Goal: Task Accomplishment & Management: Use online tool/utility

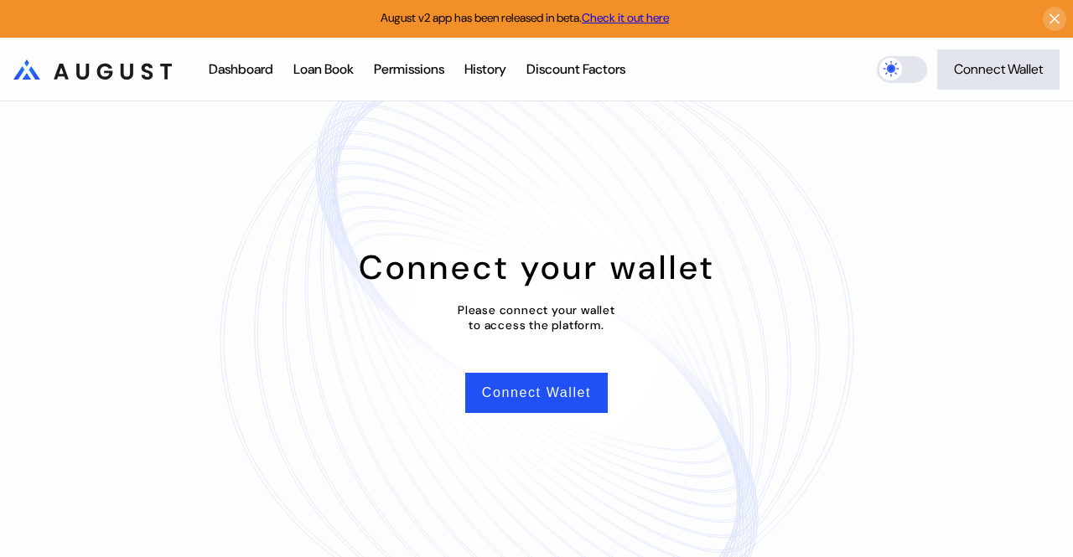
click at [242, 73] on div "Dashboard" at bounding box center [241, 69] width 65 height 18
click at [405, 70] on div "Permissions" at bounding box center [409, 69] width 70 height 18
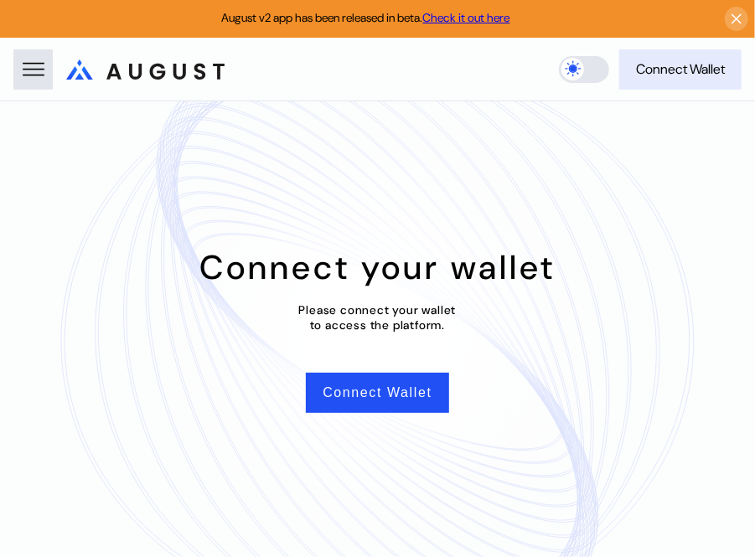
click at [692, 79] on button "Connect Wallet" at bounding box center [680, 69] width 122 height 40
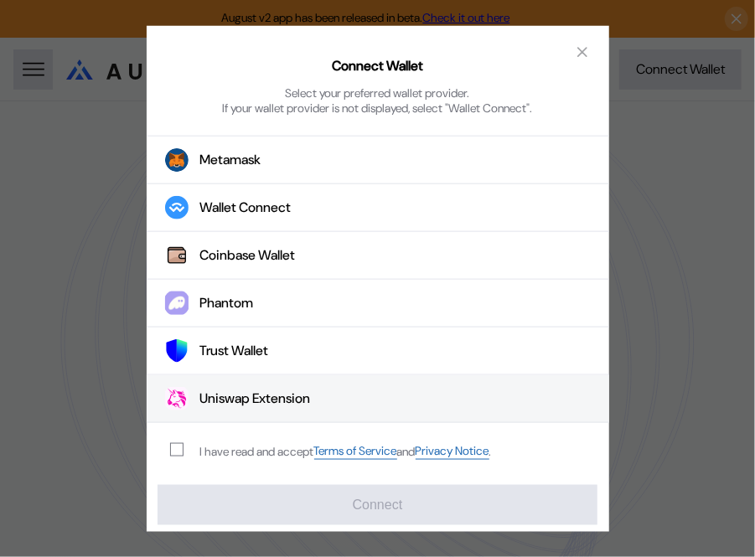
click at [283, 394] on div "Uniswap Extension" at bounding box center [255, 400] width 111 height 18
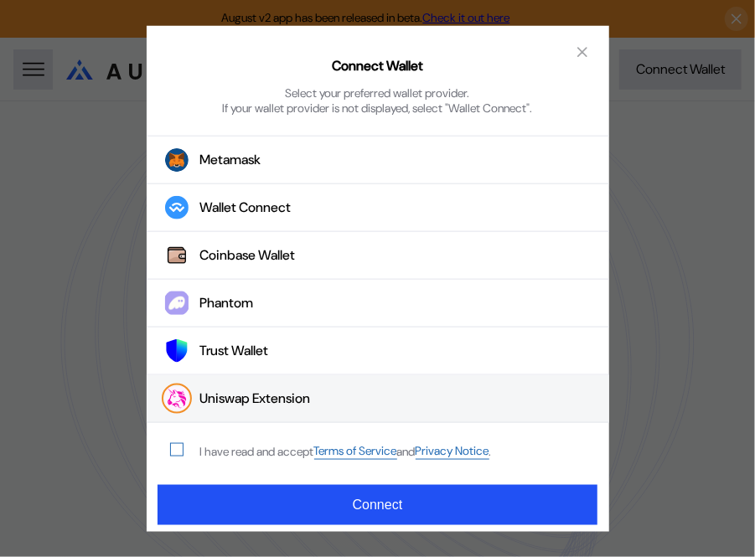
click at [172, 453] on span "modal" at bounding box center [177, 450] width 12 height 12
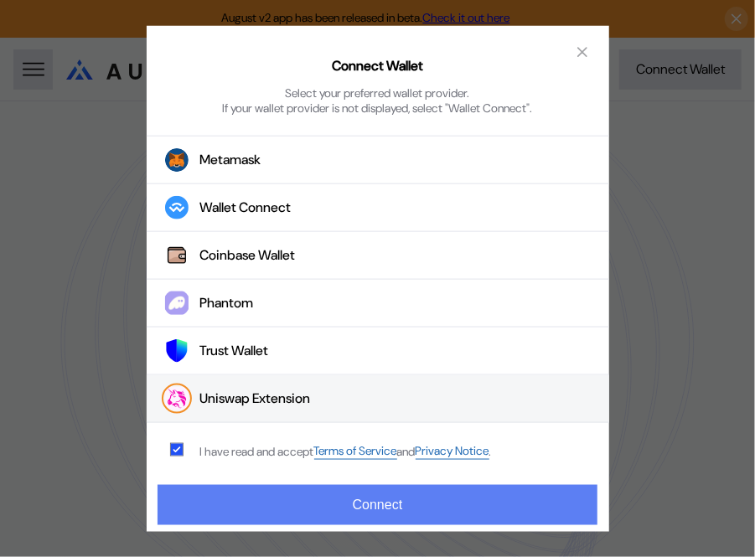
click at [349, 506] on button "Connect" at bounding box center [377, 505] width 439 height 40
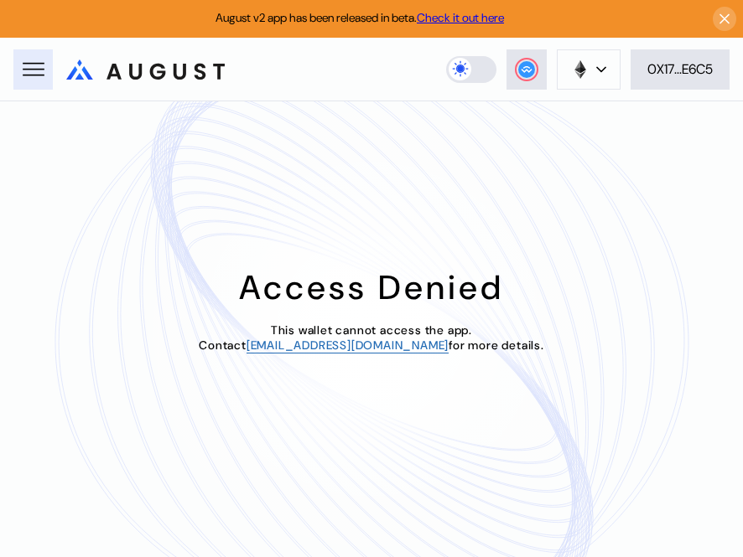
click at [49, 70] on button at bounding box center [32, 69] width 39 height 40
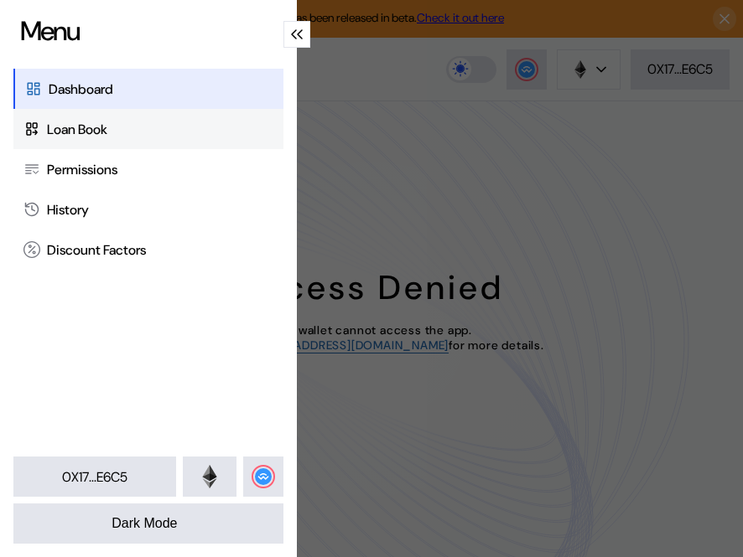
click at [69, 135] on div "Loan Book" at bounding box center [77, 130] width 60 height 18
